Goal: Task Accomplishment & Management: Manage account settings

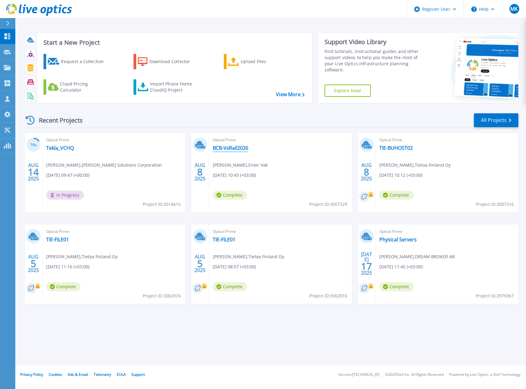
click at [234, 147] on link "BCB-VxRail2026" at bounding box center [230, 148] width 35 height 6
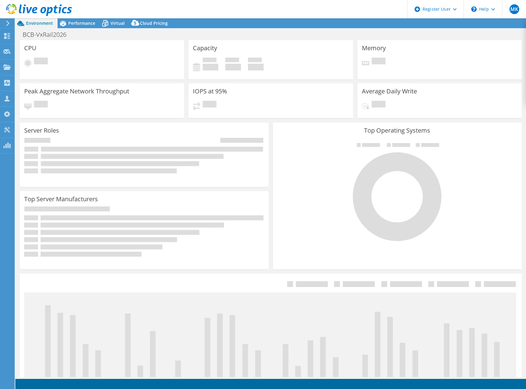
select select "USD"
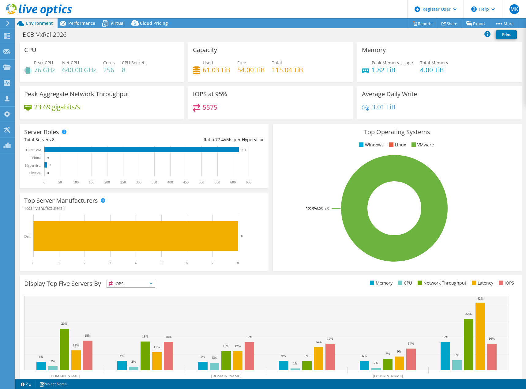
select select "EUFrankfurt"
select select "EUR"
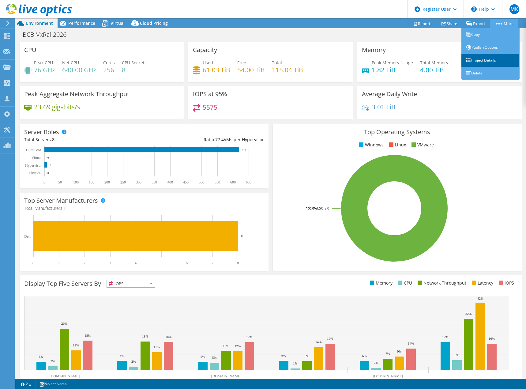
click at [485, 63] on link "Project Details" at bounding box center [490, 60] width 58 height 13
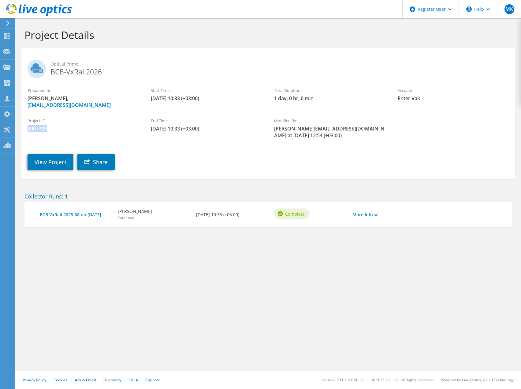
drag, startPoint x: 28, startPoint y: 128, endPoint x: 55, endPoint y: 129, distance: 26.6
click at [55, 129] on span "3007329" at bounding box center [83, 128] width 111 height 7
copy span "3007329"
